Goal: Task Accomplishment & Management: Manage account settings

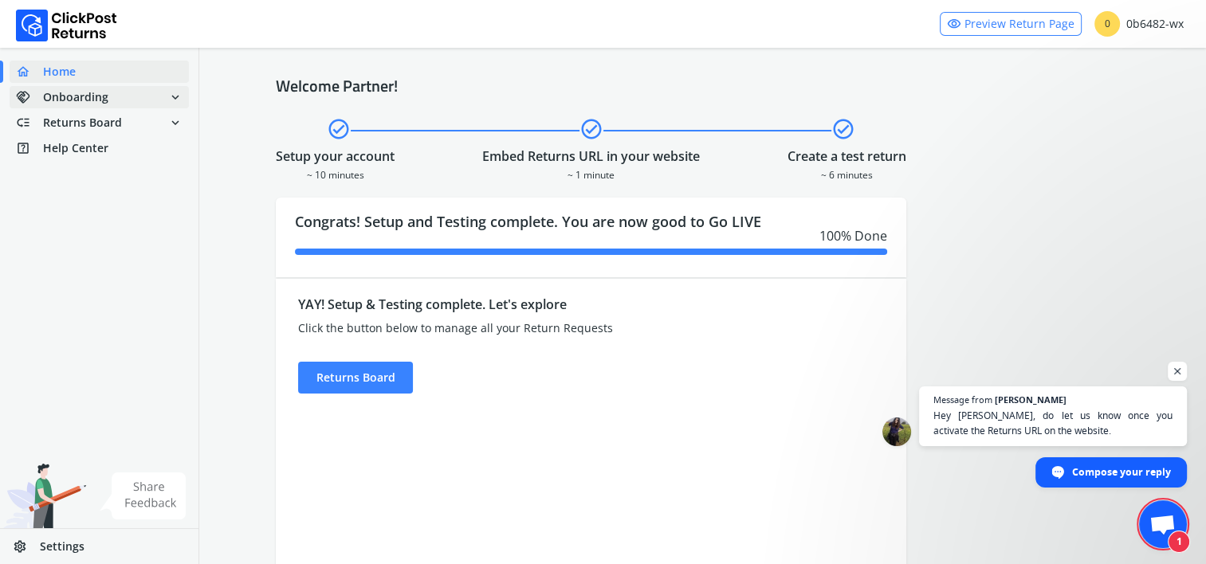
click at [80, 92] on span "Onboarding" at bounding box center [75, 97] width 65 height 16
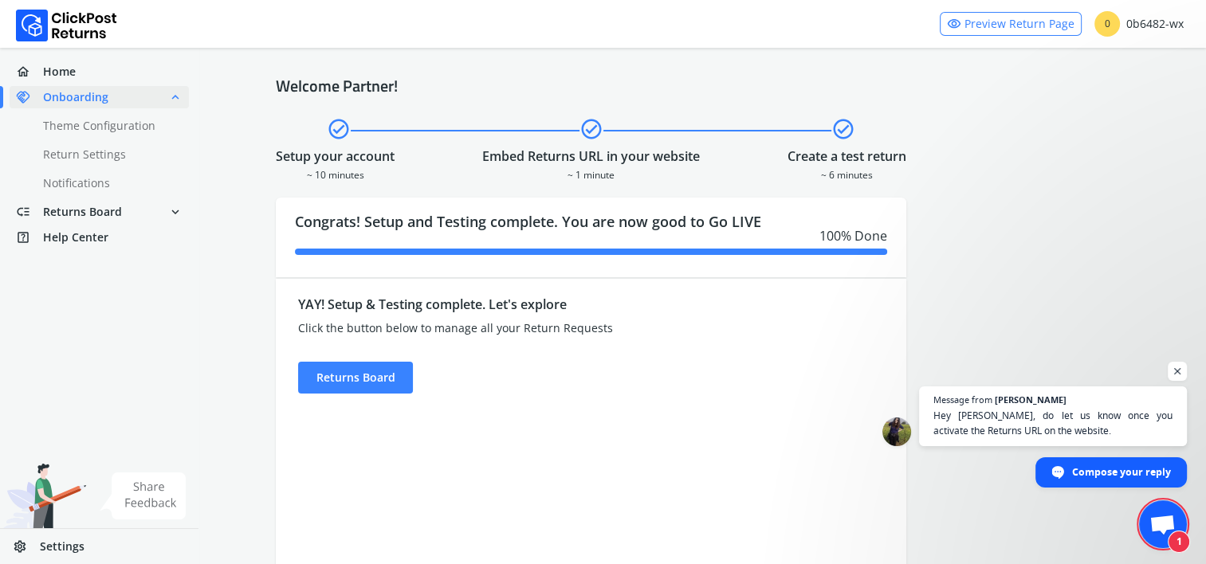
click at [49, 539] on span "Settings" at bounding box center [62, 547] width 45 height 16
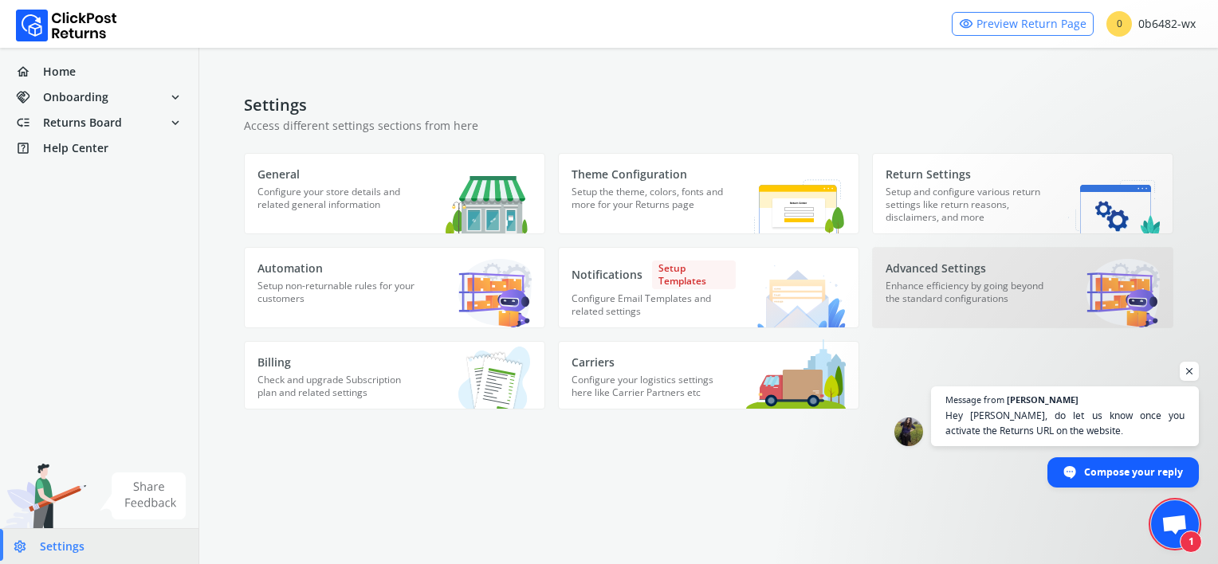
click at [959, 289] on p "Enhance efficiency by going beyond the standard configurations" at bounding box center [968, 300] width 164 height 40
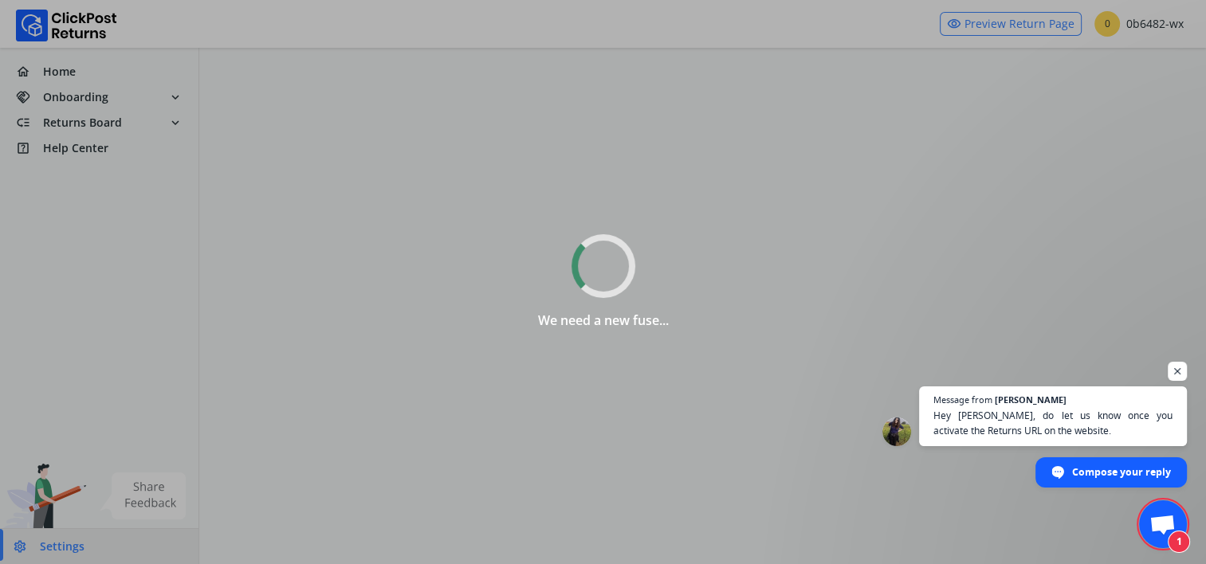
select select
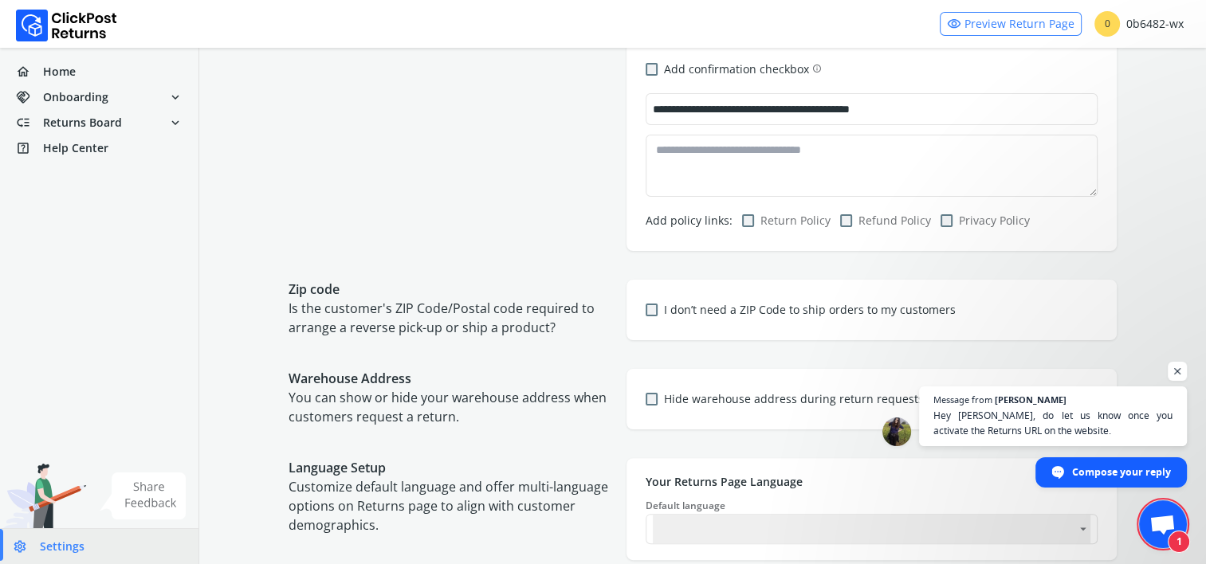
scroll to position [399, 0]
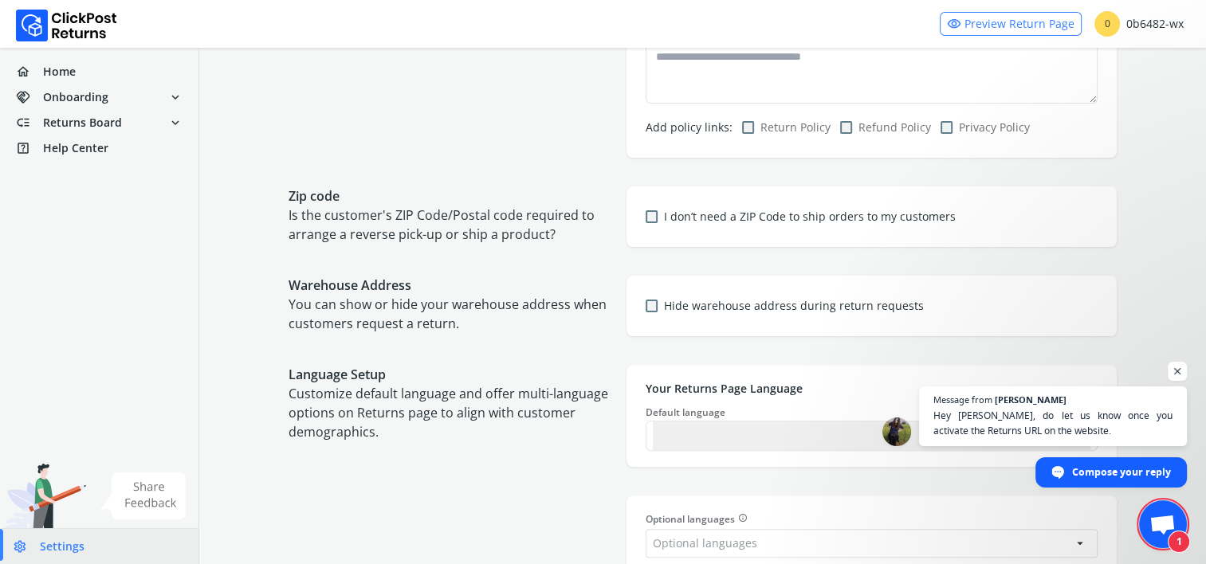
click at [706, 307] on label "Hide warehouse address during return requests" at bounding box center [794, 306] width 260 height 16
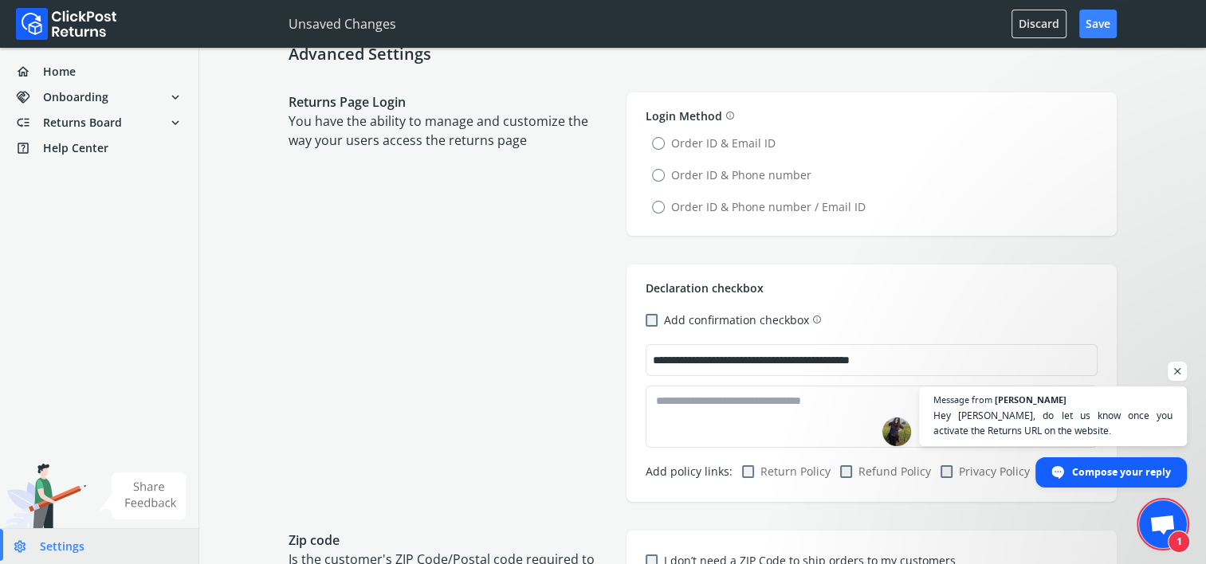
scroll to position [0, 0]
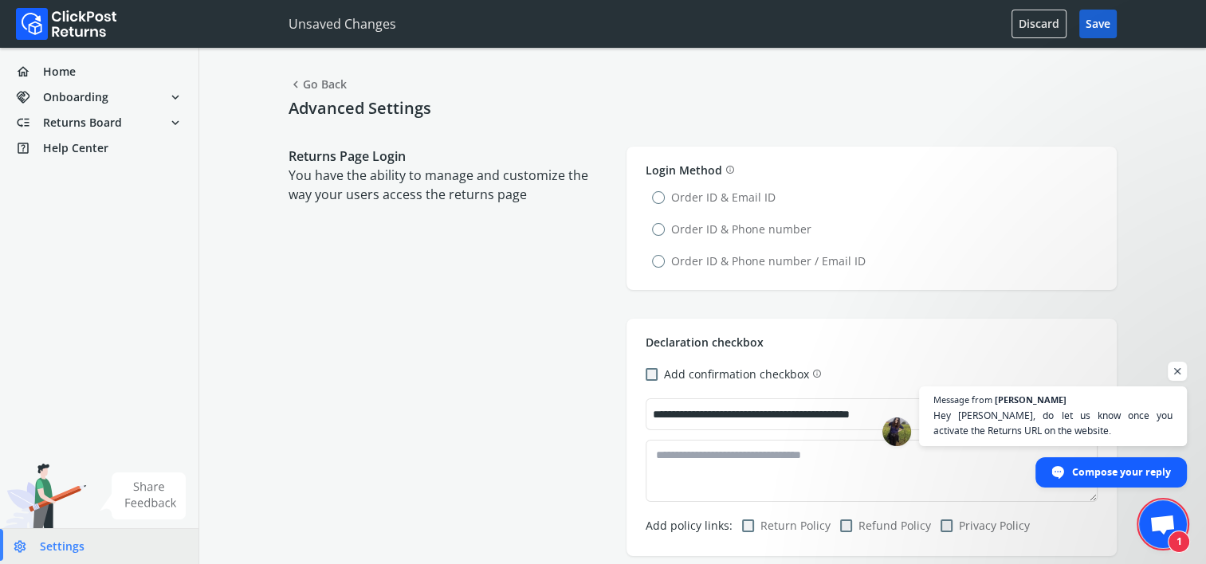
click at [1096, 24] on button "Save" at bounding box center [1097, 24] width 37 height 29
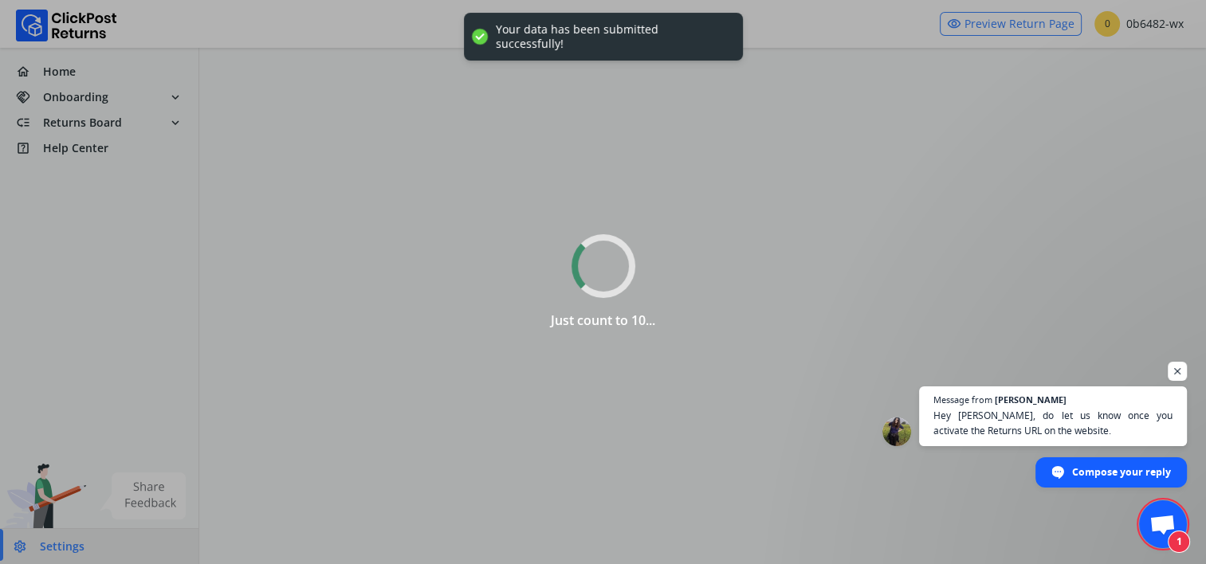
select select
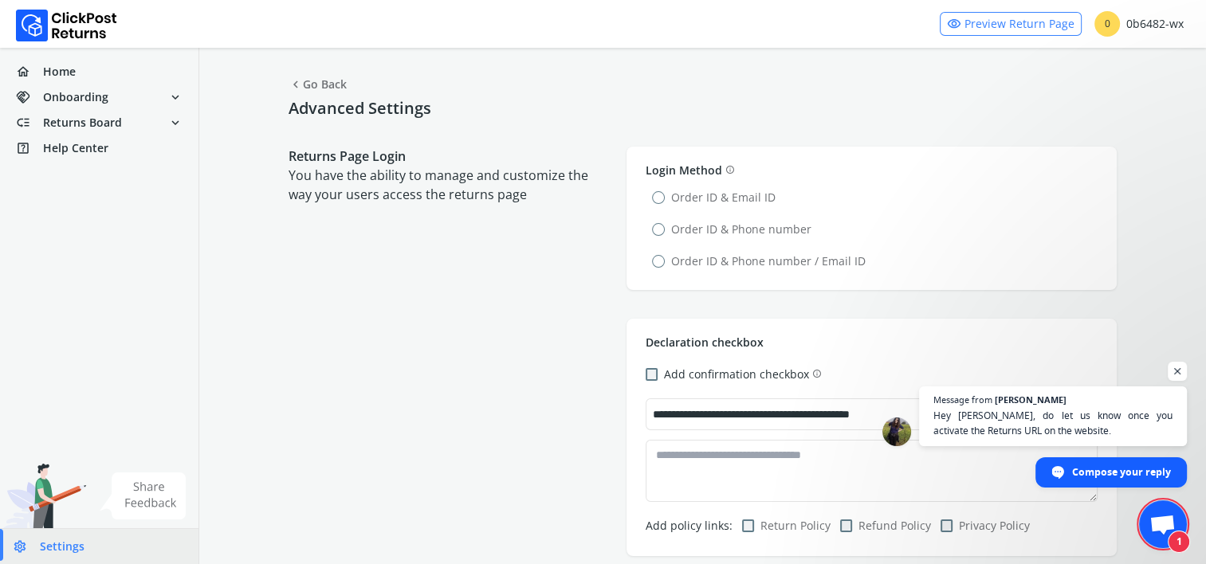
click at [1167, 517] on span "Open chat" at bounding box center [1163, 526] width 26 height 22
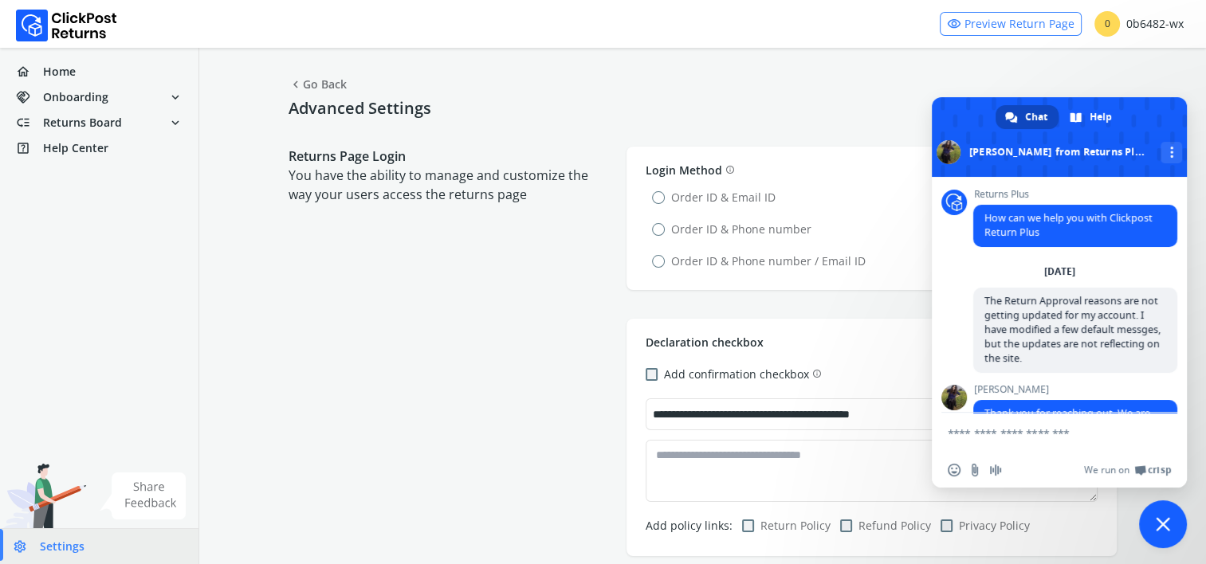
scroll to position [1836, 0]
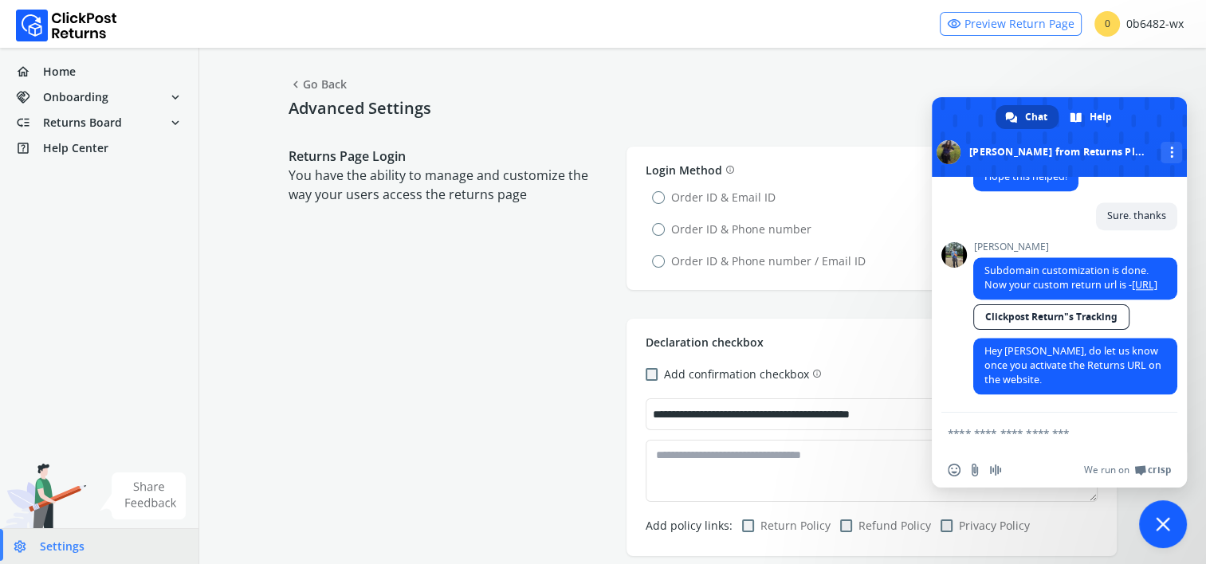
click at [1000, 434] on textarea "Compose your message..." at bounding box center [1042, 434] width 188 height 14
type textarea "**********"
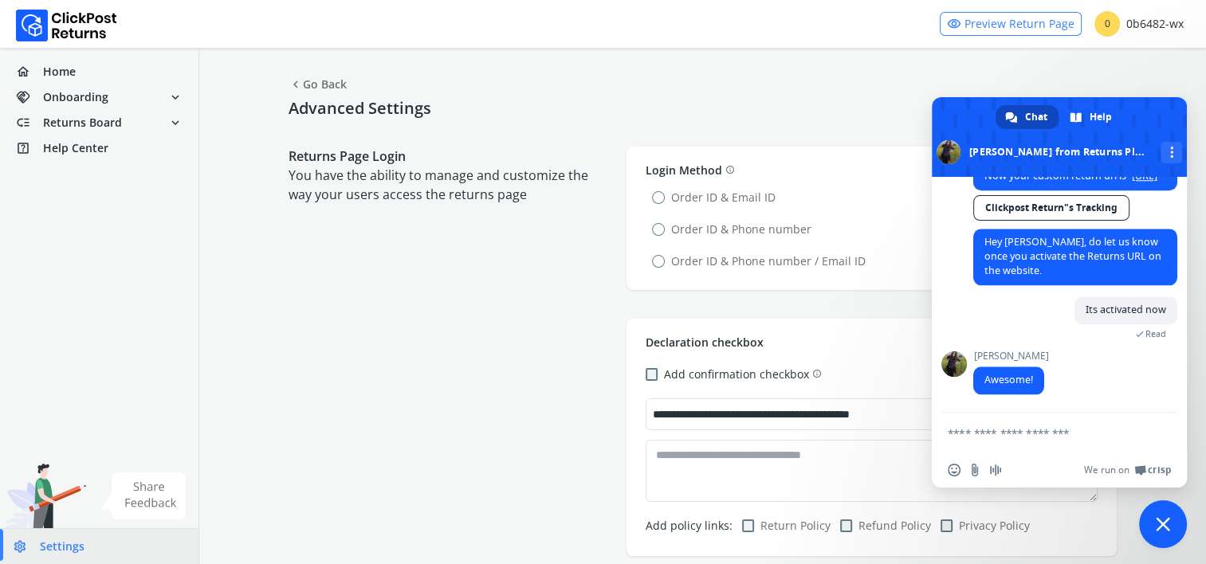
scroll to position [1931, 0]
click at [995, 432] on textarea "Compose your message..." at bounding box center [1042, 434] width 188 height 14
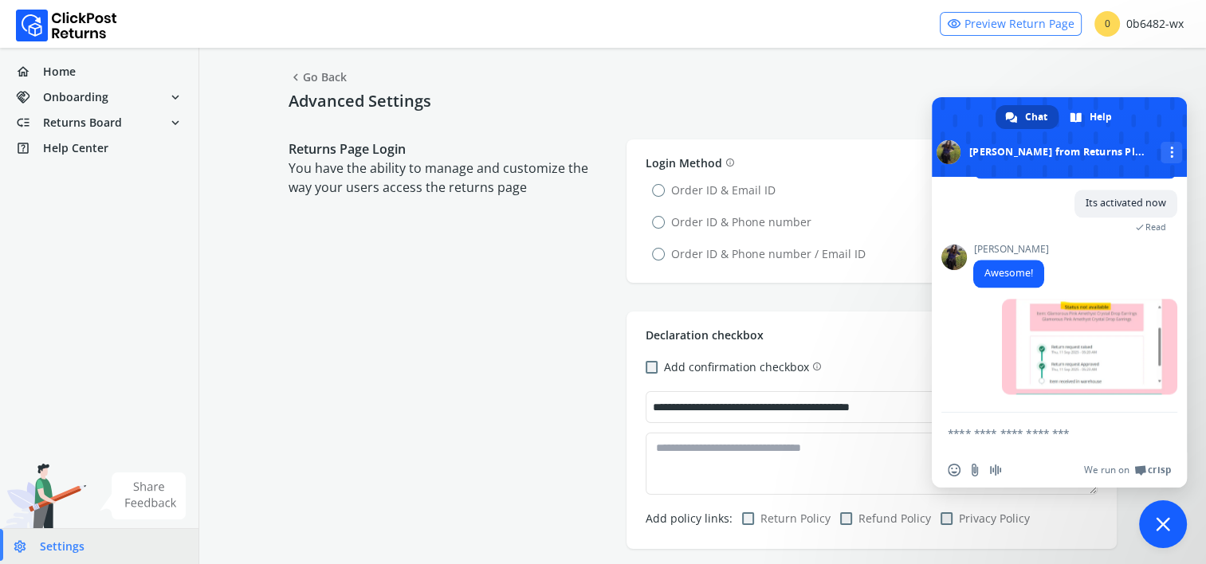
scroll to position [0, 0]
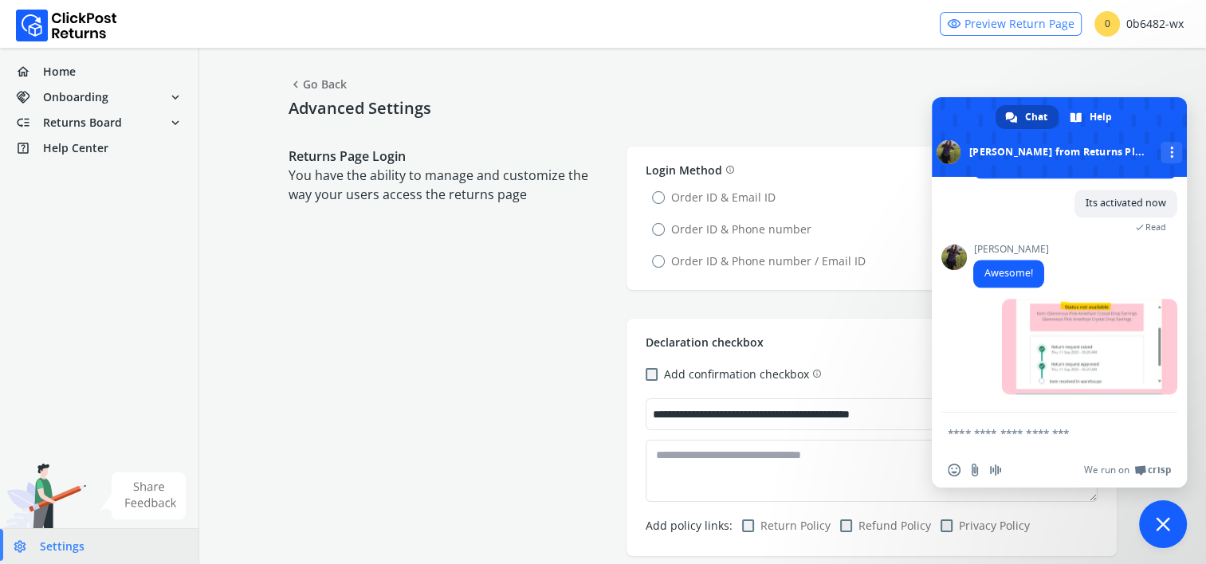
click at [992, 434] on textarea "Compose your message..." at bounding box center [1042, 434] width 188 height 14
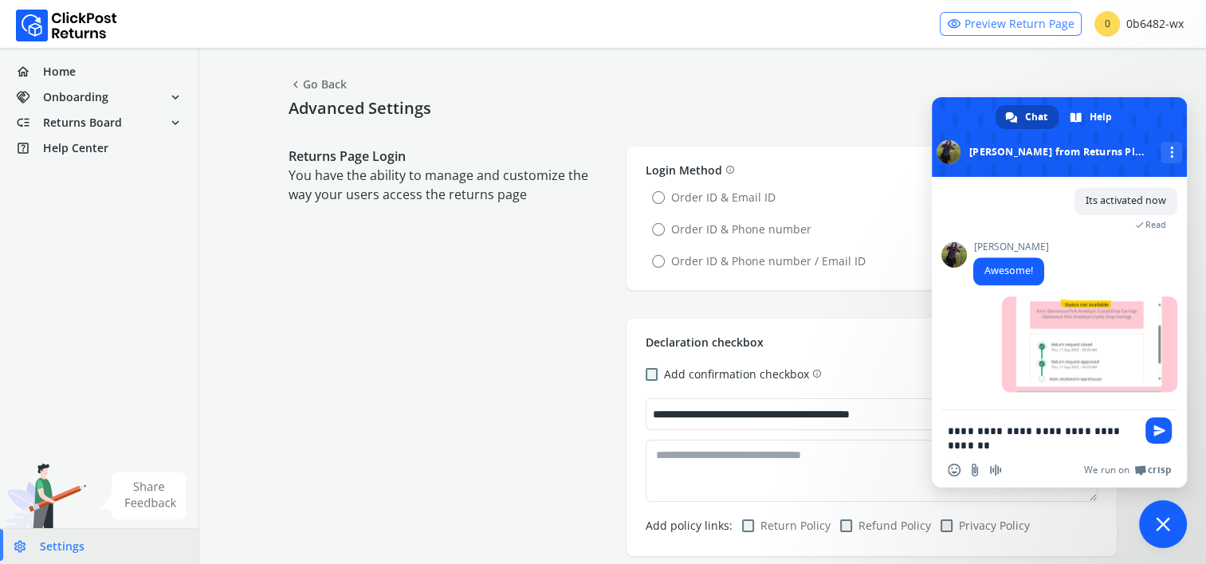
scroll to position [2041, 0]
type textarea "**********"
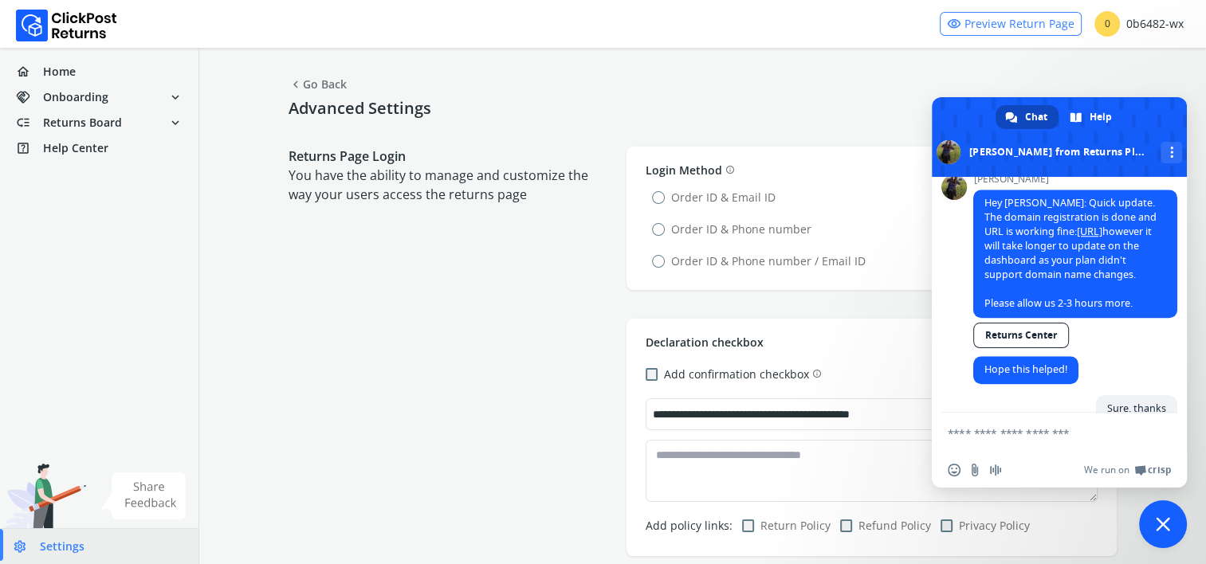
scroll to position [1528, 0]
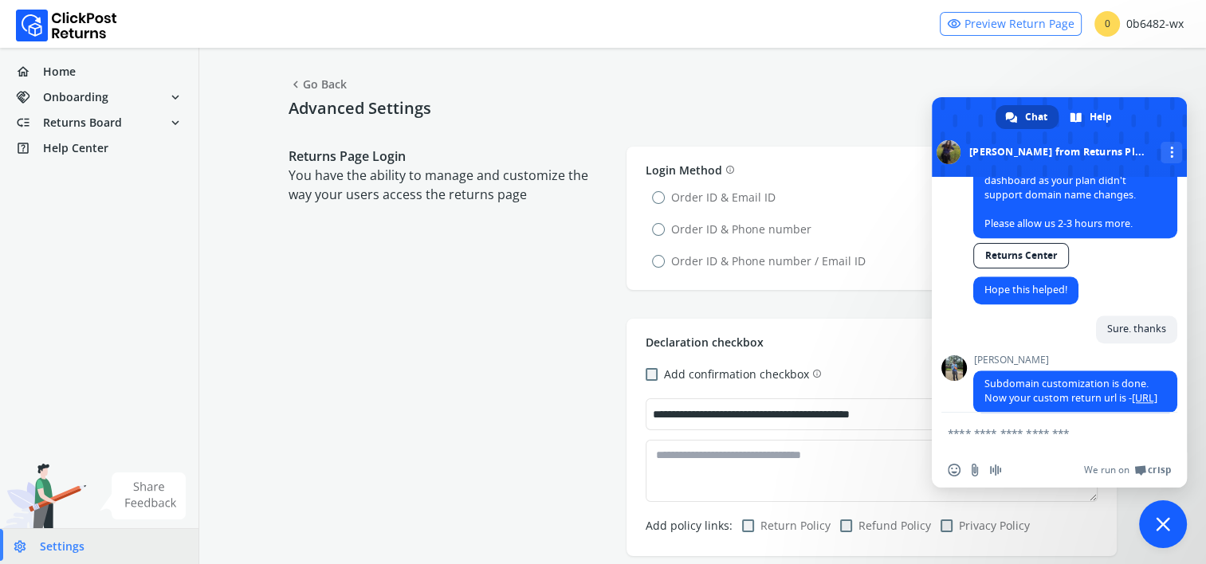
drag, startPoint x: 1107, startPoint y: 258, endPoint x: 1043, endPoint y: 246, distance: 64.9
click at [1043, 230] on span "Hey Rupert: Quick update. The domain registration is done and URL is working fi…" at bounding box center [1071, 173] width 172 height 114
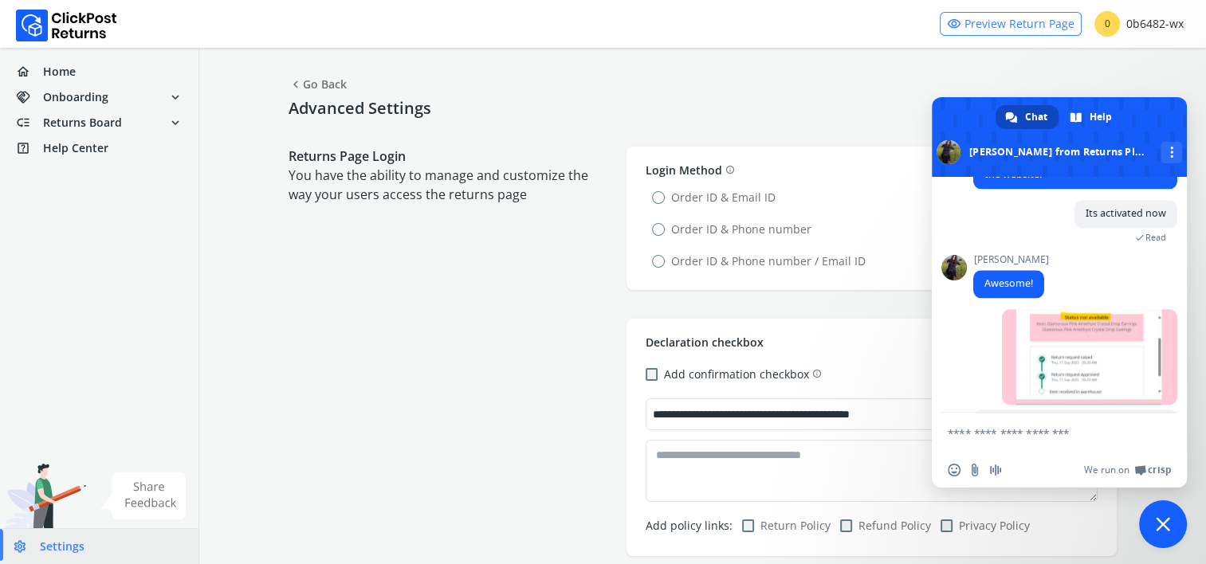
scroll to position [2086, 0]
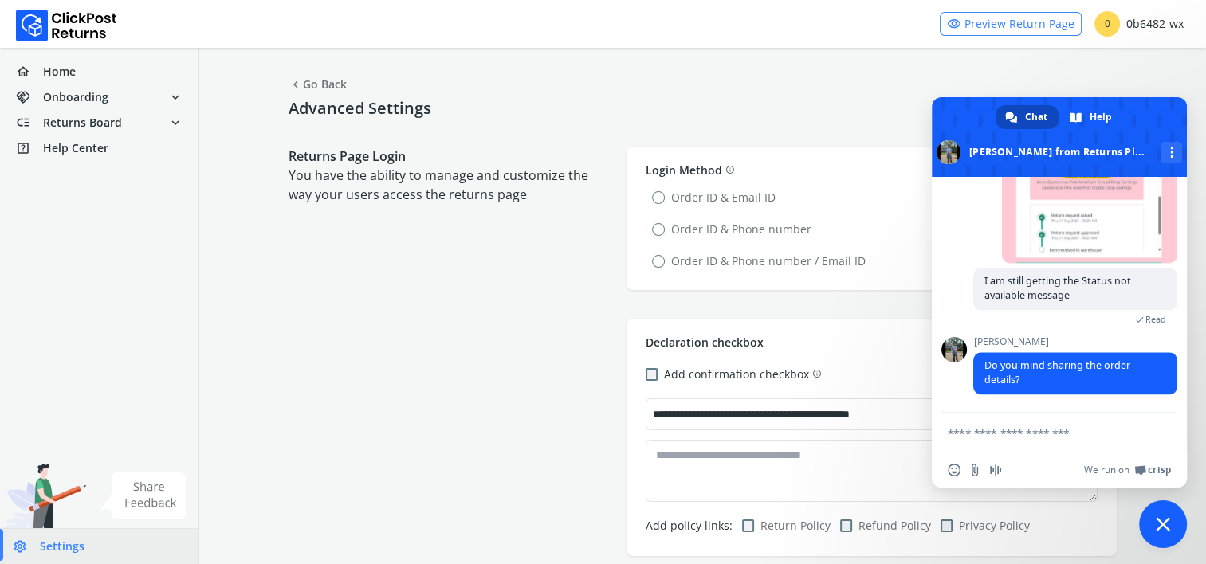
scroll to position [2156, 0]
click at [996, 437] on textarea "Compose your message..." at bounding box center [1042, 434] width 188 height 14
type textarea "**********"
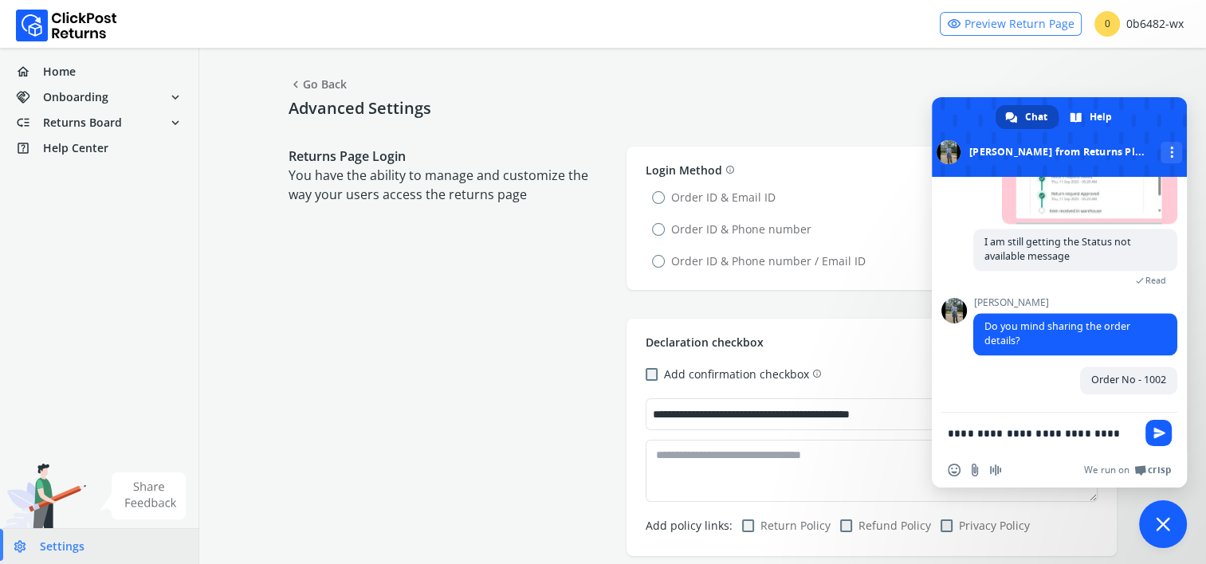
scroll to position [2200, 0]
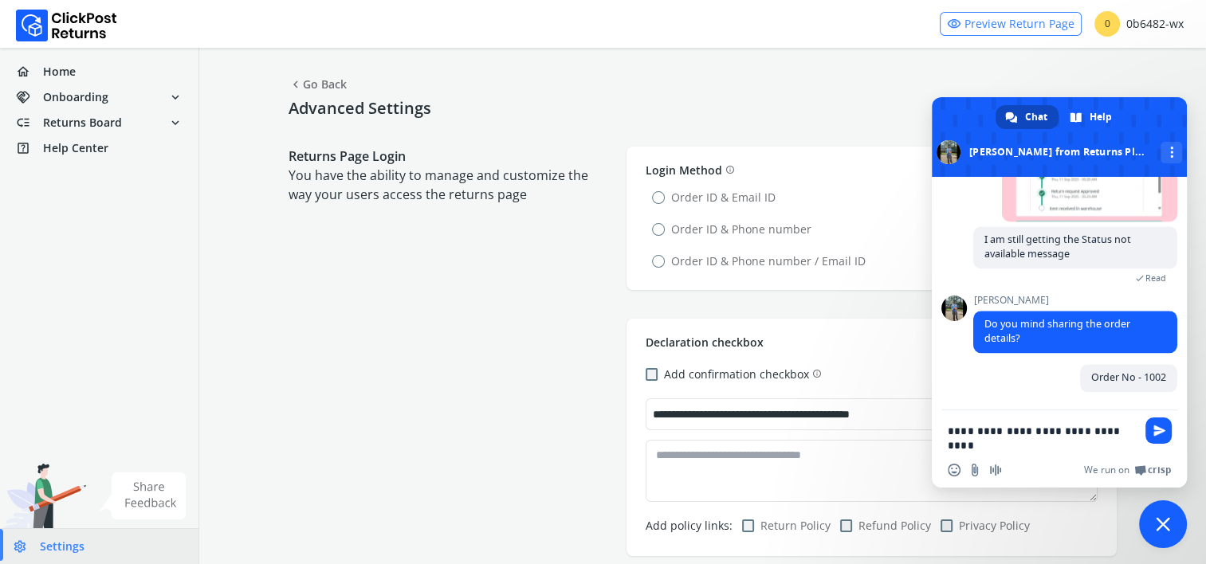
type textarea "**********"
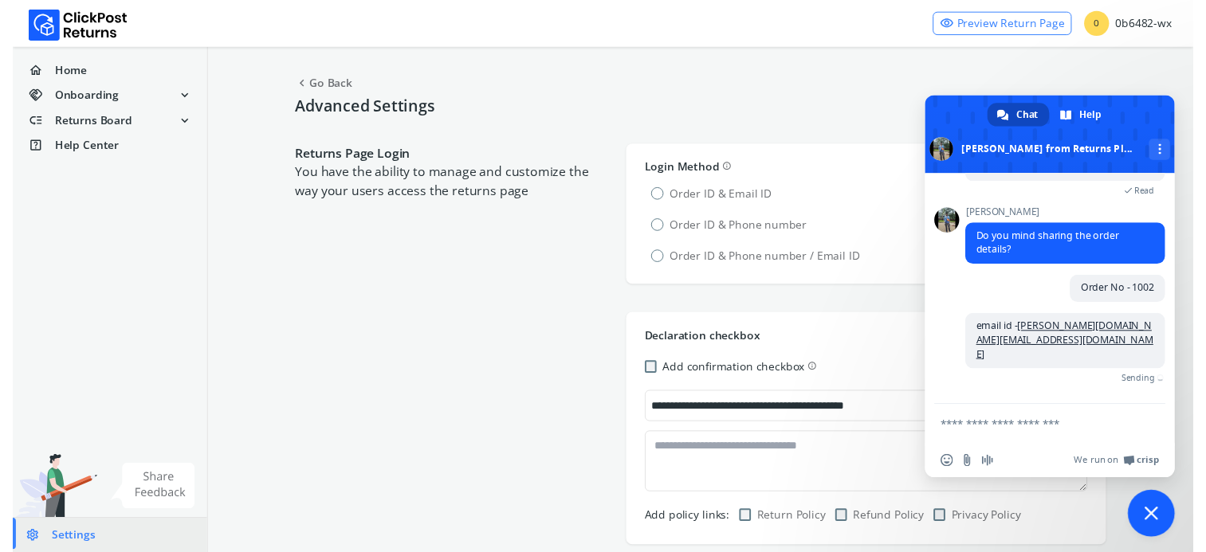
scroll to position [2245, 0]
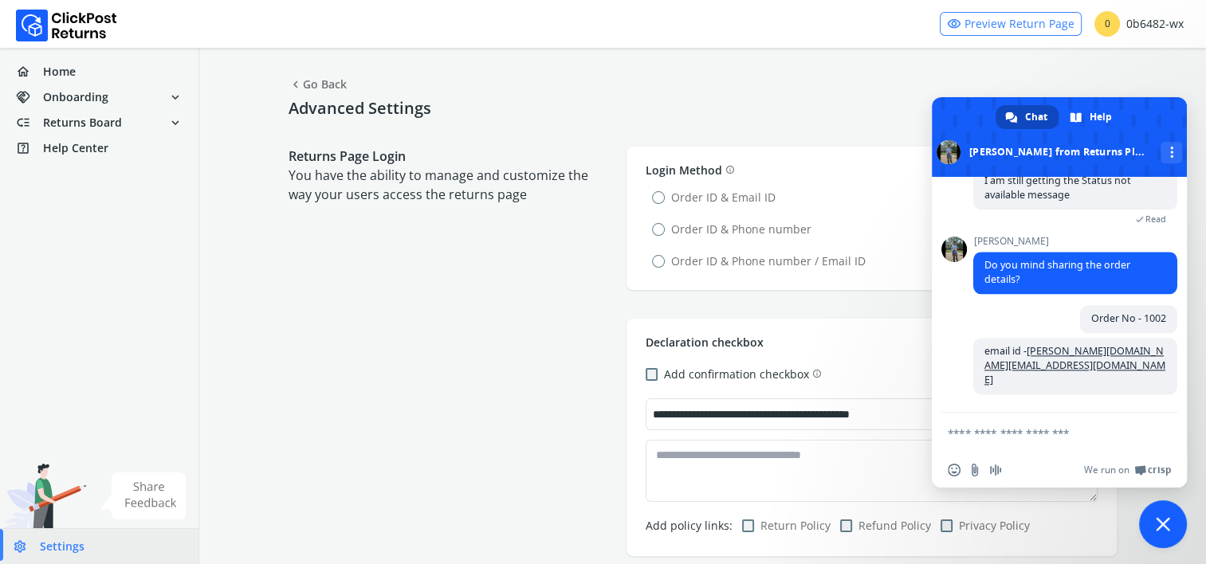
click at [437, 277] on div "Returns Page Login You have the ability to manage and customize the way your us…" at bounding box center [450, 219] width 322 height 144
click at [53, 539] on span "Settings" at bounding box center [62, 547] width 45 height 16
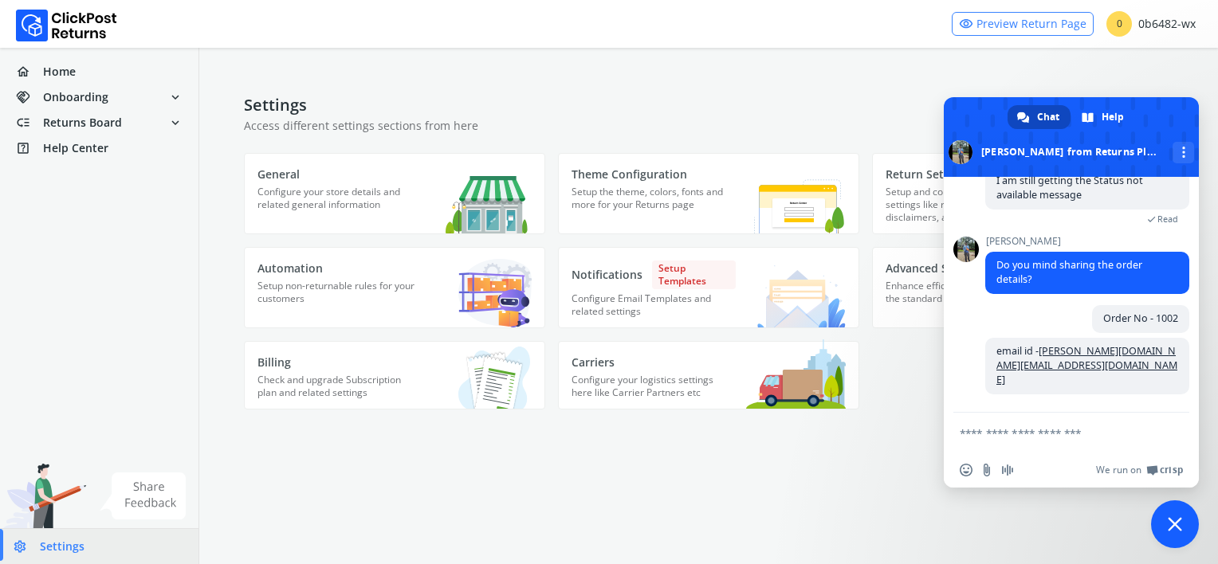
click at [1175, 522] on span "Close chat" at bounding box center [1175, 524] width 14 height 14
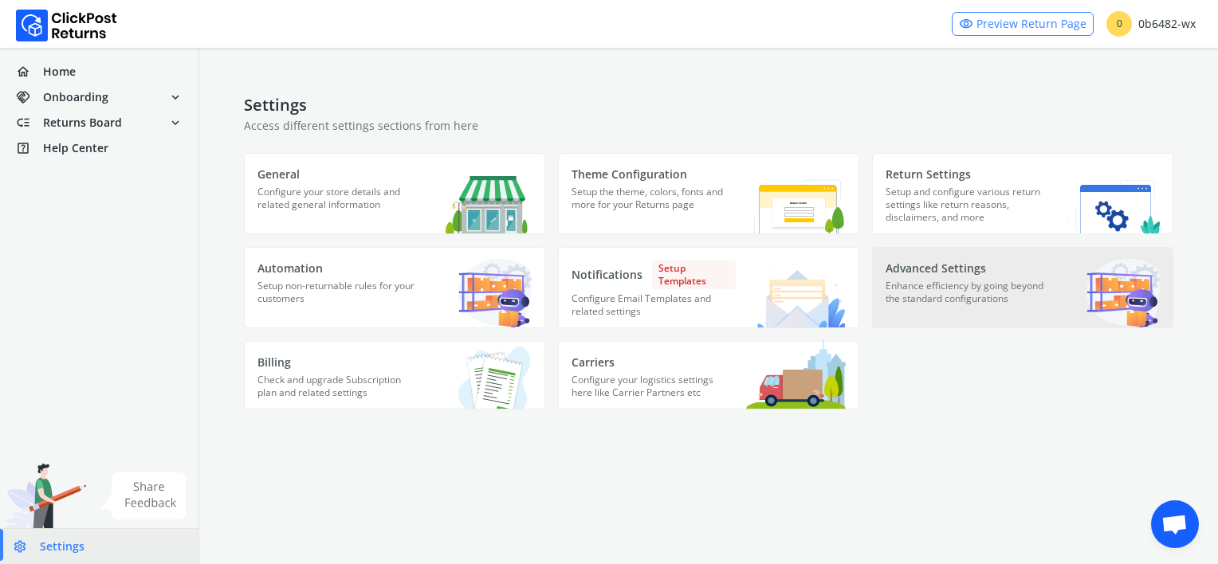
click at [918, 285] on p "Enhance efficiency by going beyond the standard configurations" at bounding box center [968, 300] width 164 height 40
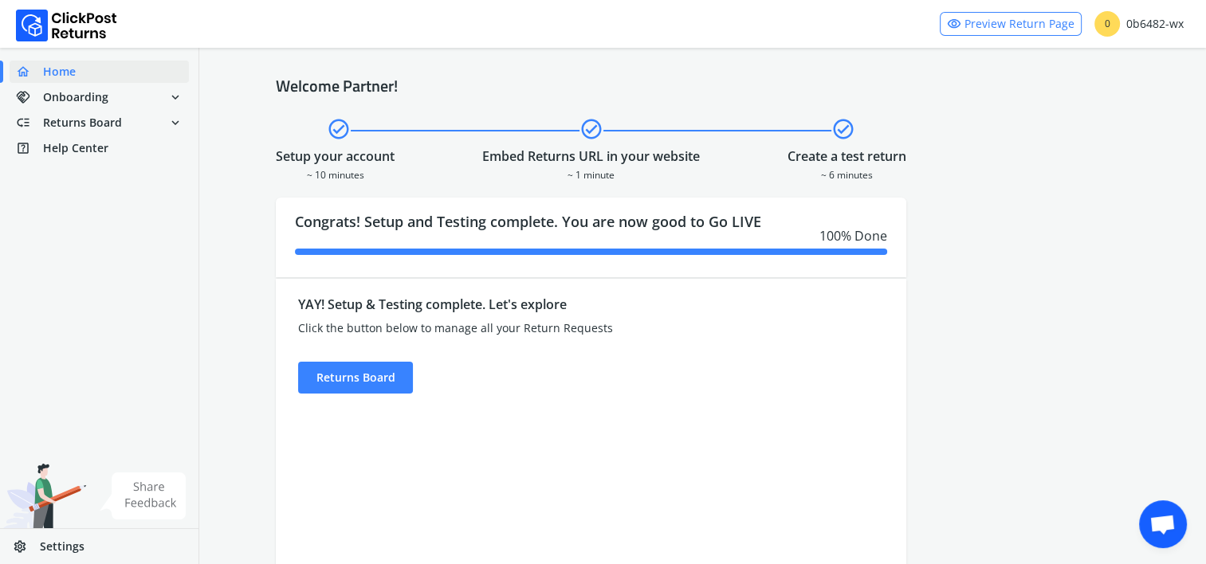
scroll to position [2230, 0]
